Goal: Navigation & Orientation: Find specific page/section

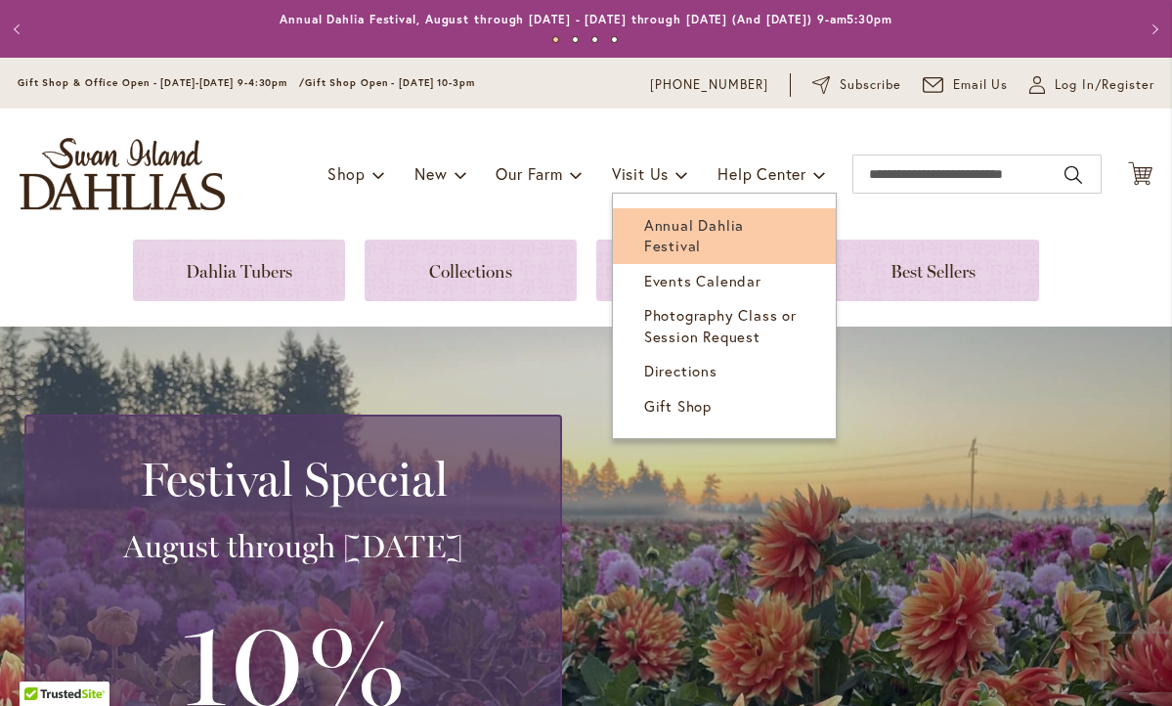
click at [662, 224] on span "Annual Dahlia Festival" at bounding box center [694, 235] width 100 height 40
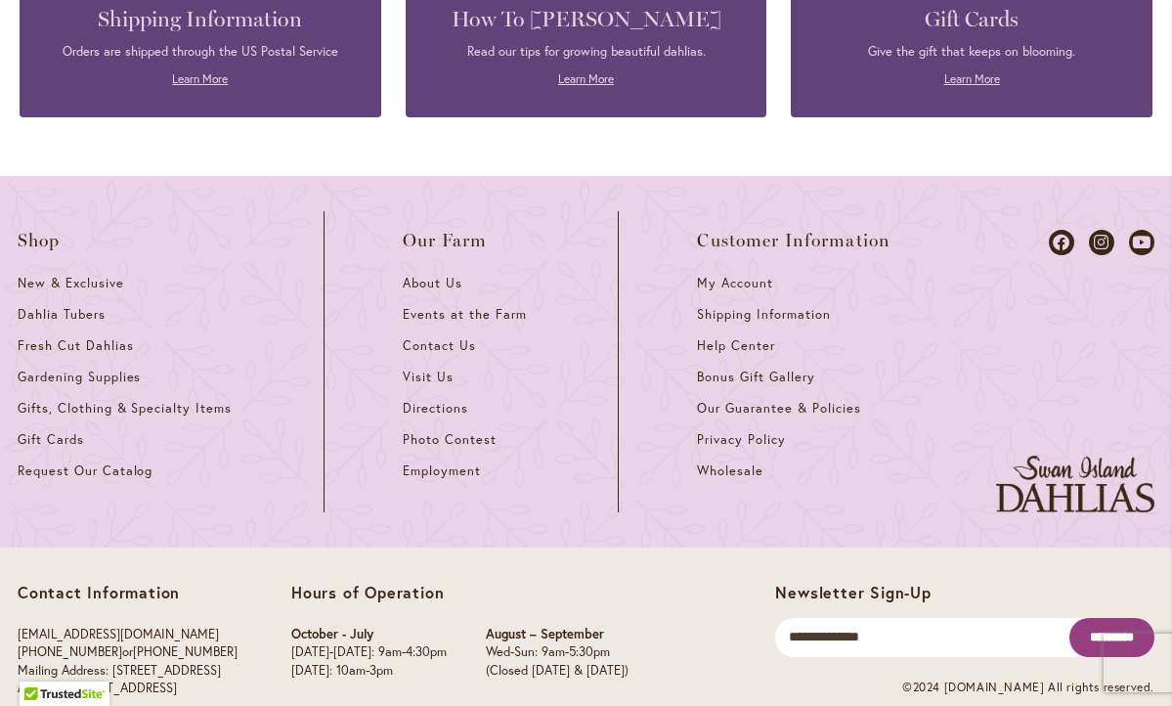
scroll to position [5425, 0]
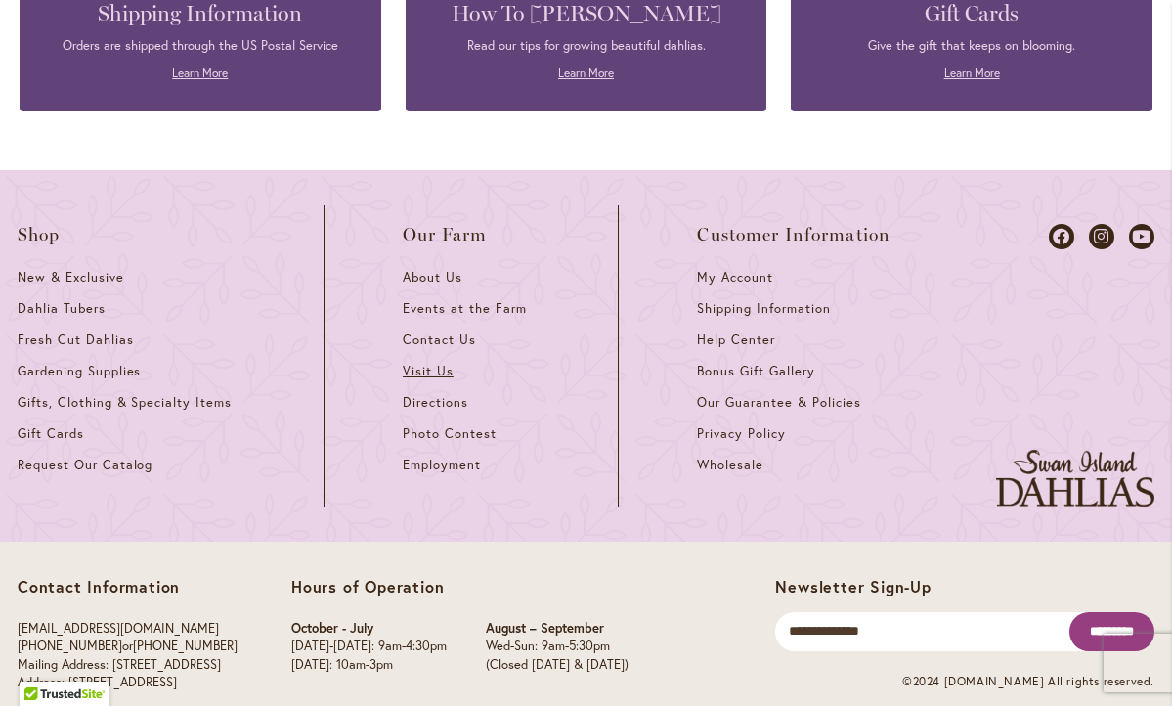
click at [435, 363] on span "Visit Us" at bounding box center [428, 371] width 51 height 17
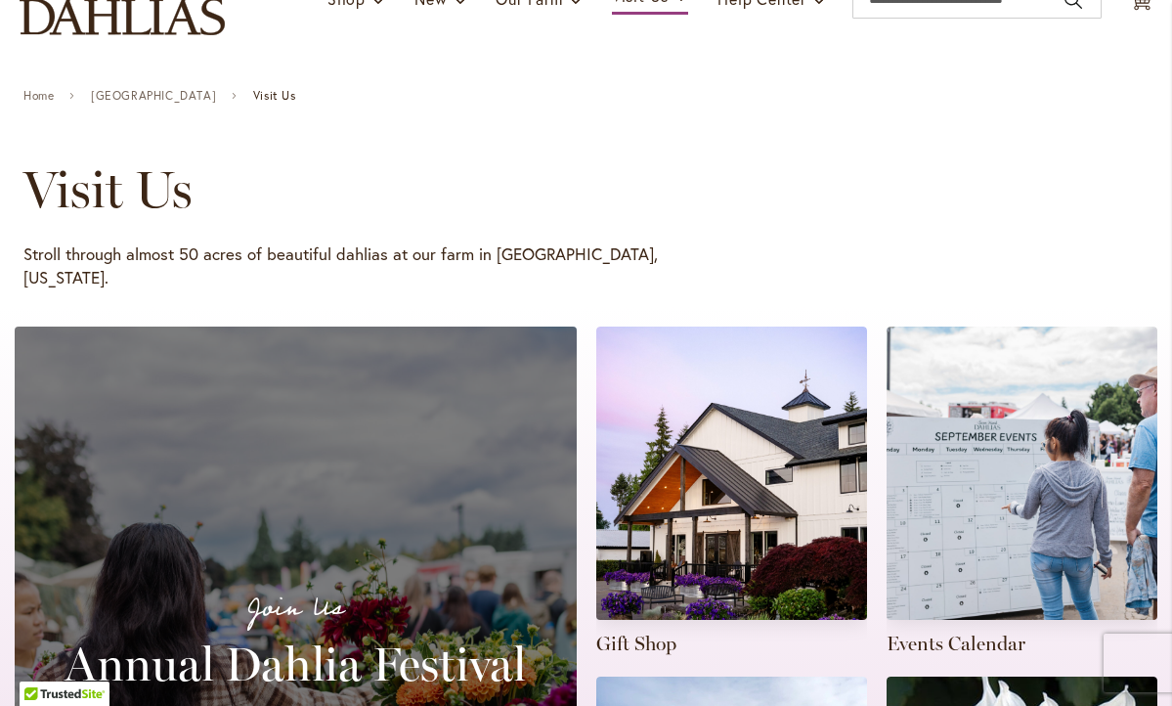
scroll to position [169, 0]
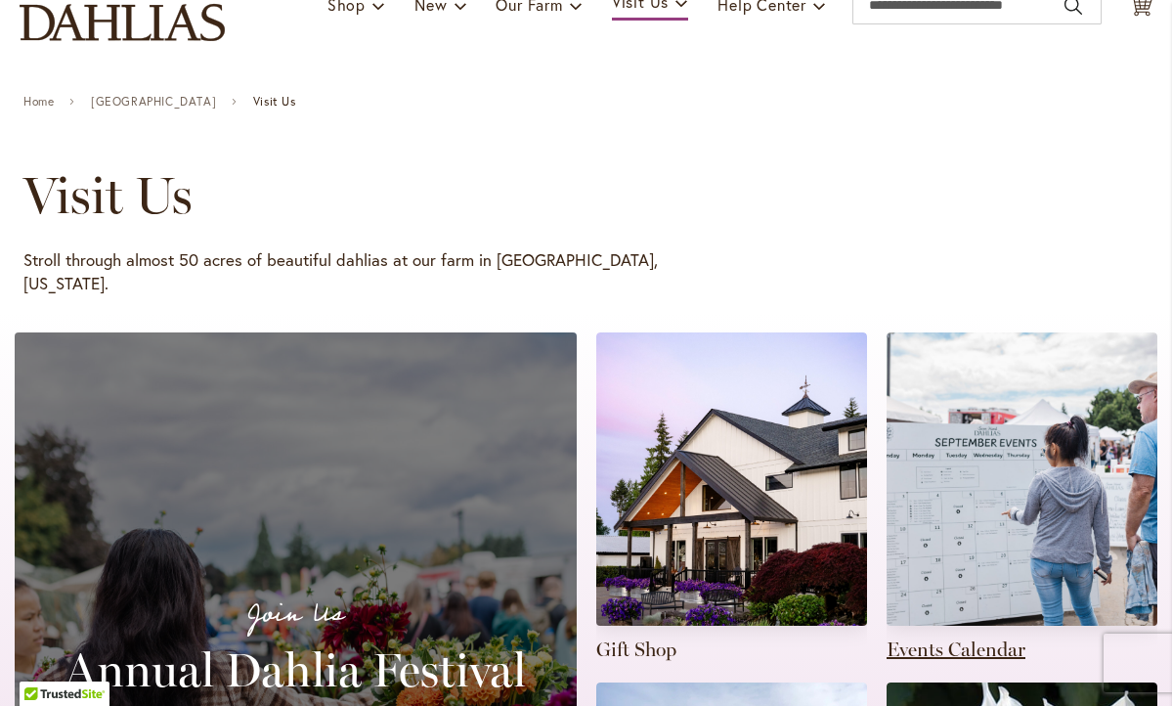
click at [989, 624] on link at bounding box center [1022, 497] width 271 height 330
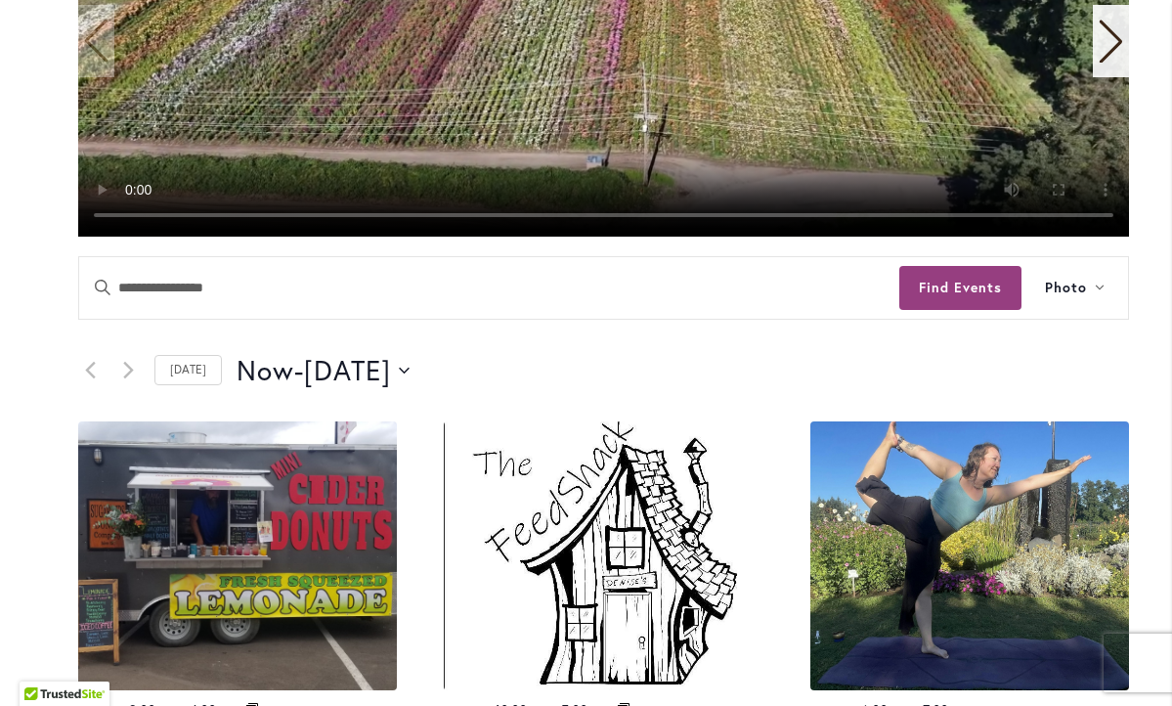
scroll to position [645, 0]
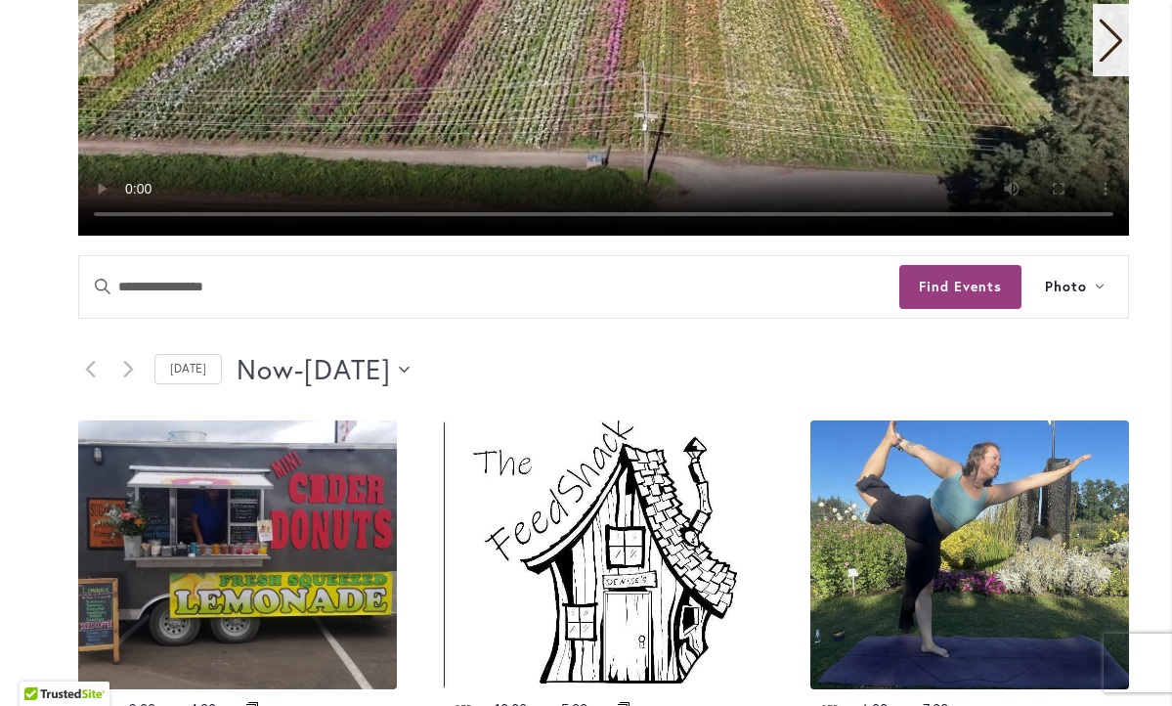
click at [391, 364] on span "September 20" at bounding box center [347, 369] width 87 height 39
click at [594, 362] on div "Now Now - 9/20/2025 September 20 Select date. *********" at bounding box center [683, 369] width 892 height 39
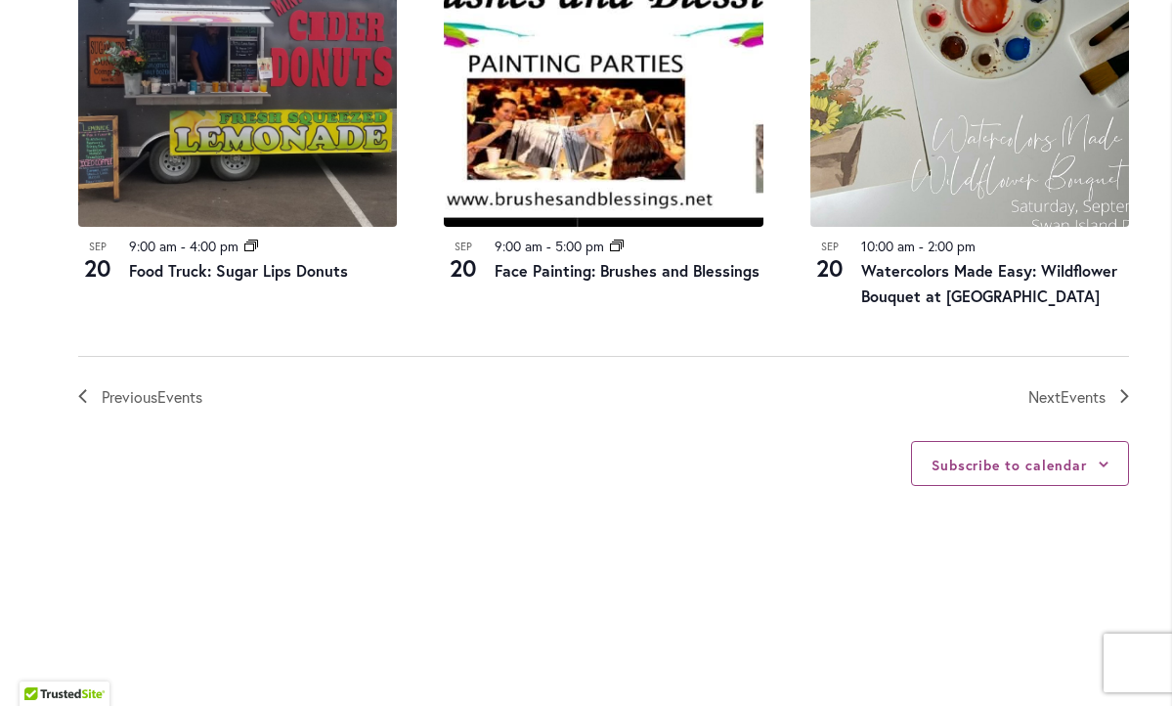
scroll to position [2251, 0]
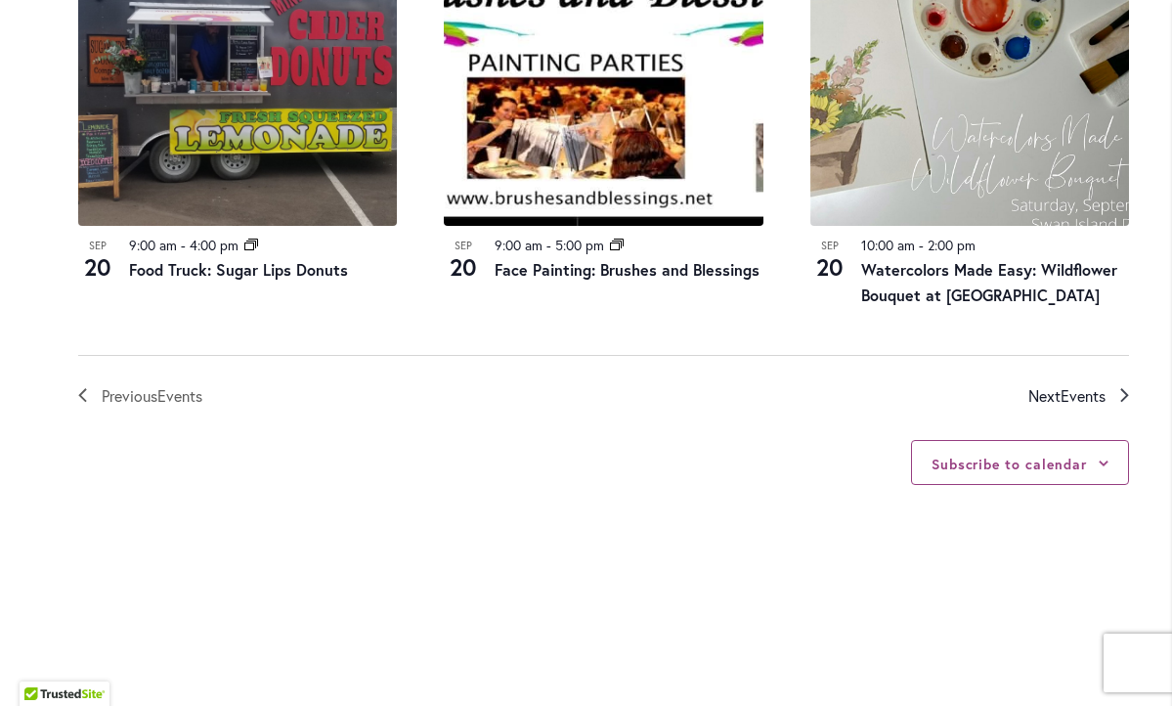
click at [1061, 385] on span "Events" at bounding box center [1083, 395] width 45 height 21
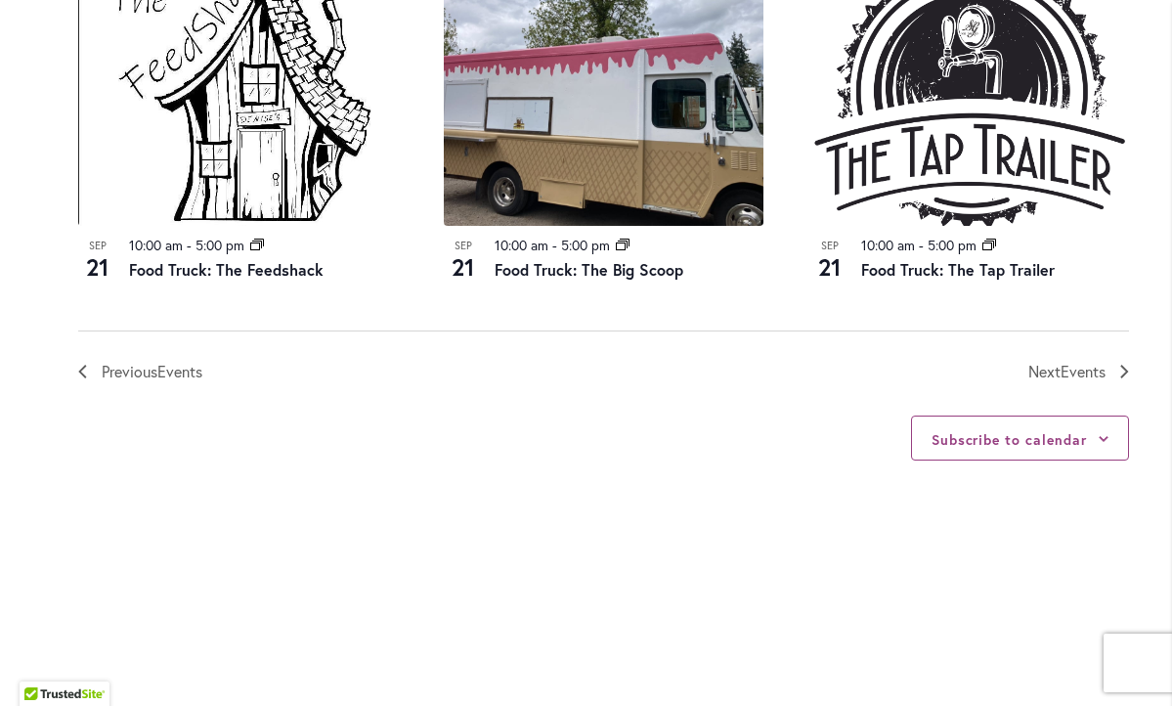
scroll to position [2229, 0]
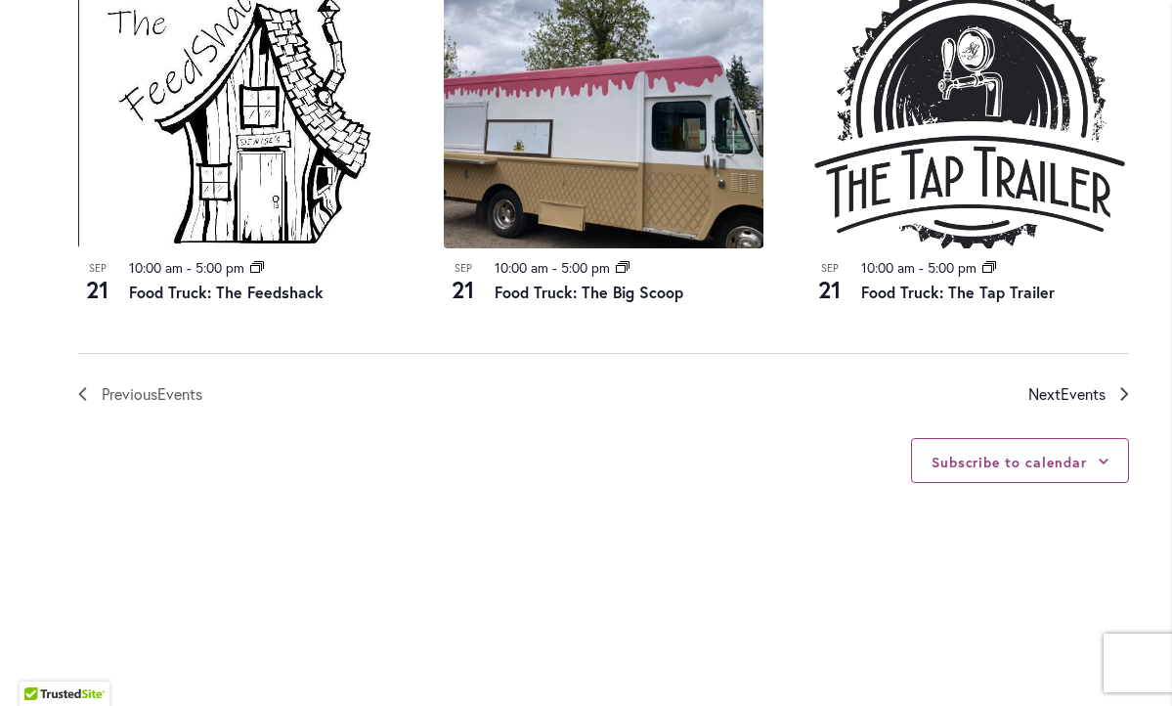
click at [1033, 392] on span "Next Events" at bounding box center [1066, 393] width 77 height 25
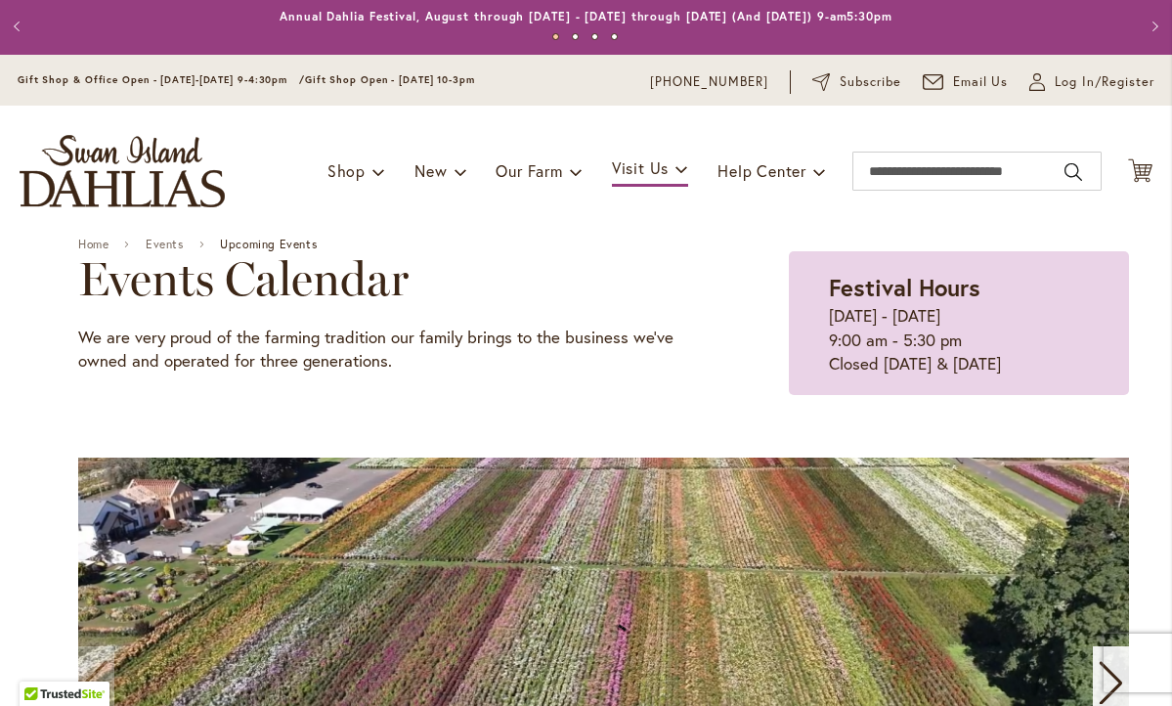
scroll to position [0, 0]
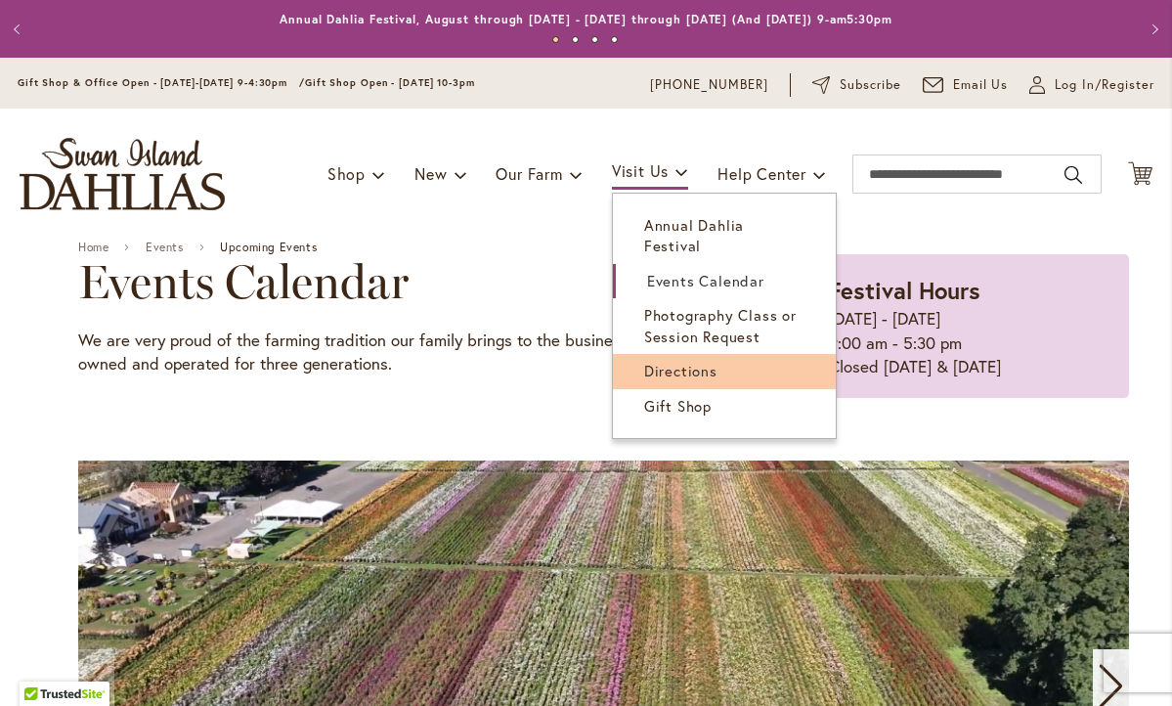
click at [645, 357] on link "Directions" at bounding box center [724, 371] width 223 height 34
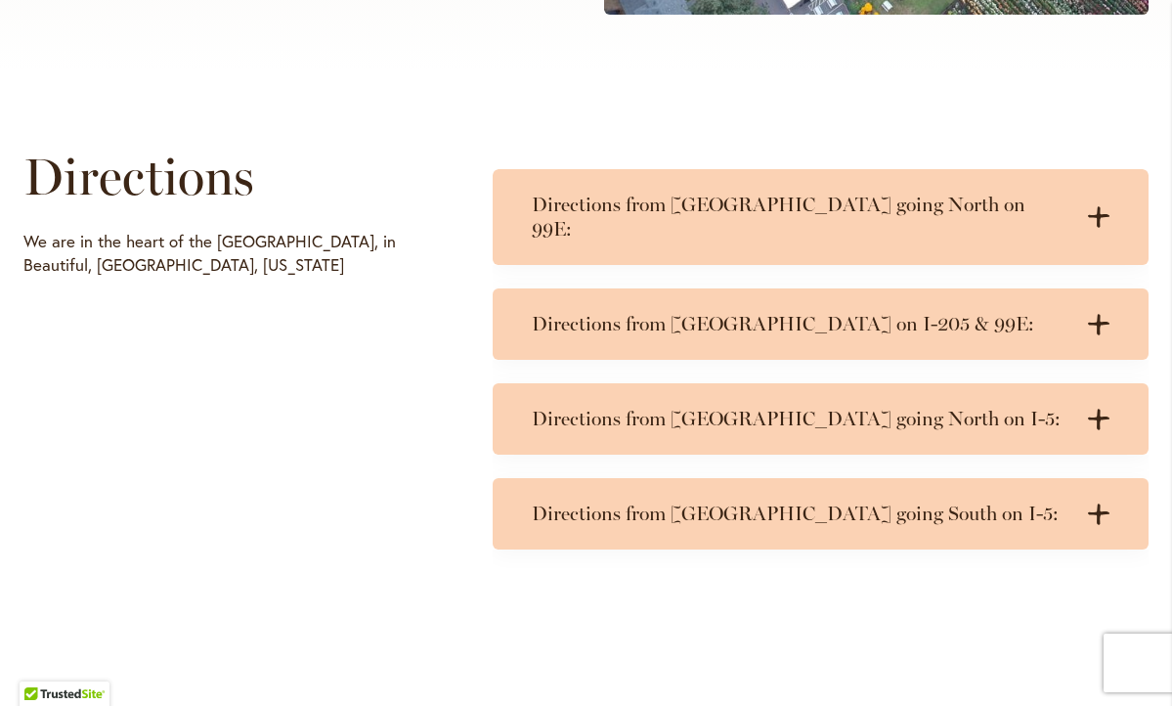
scroll to position [949, 0]
